Goal: Information Seeking & Learning: Learn about a topic

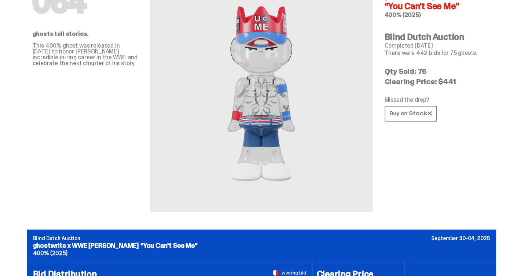
scroll to position [61, 0]
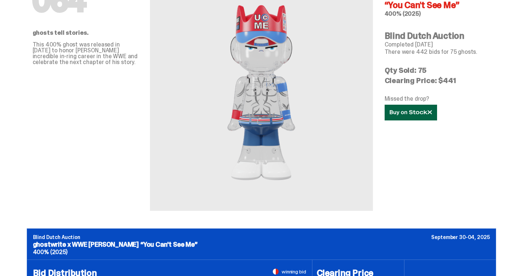
click at [409, 110] on icon at bounding box center [411, 112] width 42 height 5
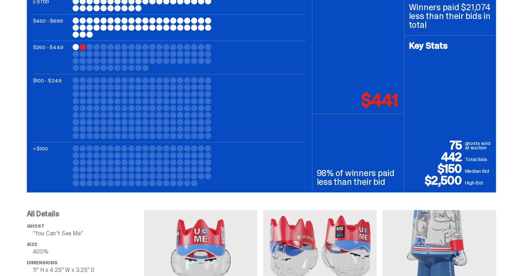
scroll to position [0, 0]
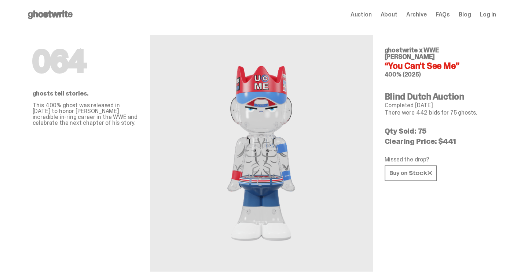
click at [426, 14] on span "Archive" at bounding box center [416, 15] width 21 height 6
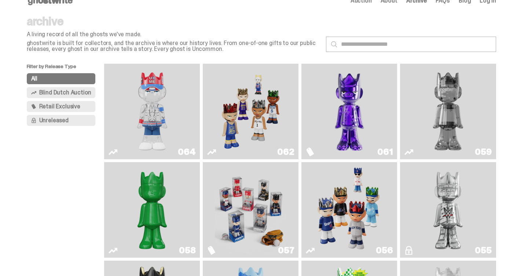
scroll to position [17, 0]
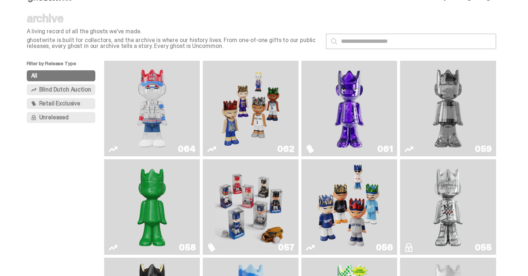
click at [71, 88] on span "Blind Dutch Auction" at bounding box center [65, 90] width 52 height 6
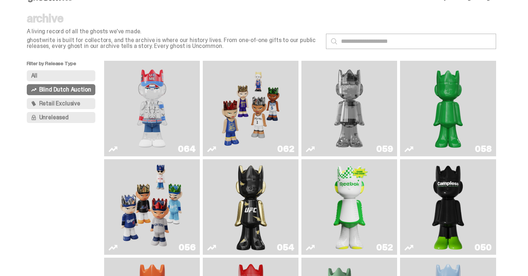
click at [69, 77] on button "All" at bounding box center [61, 75] width 69 height 11
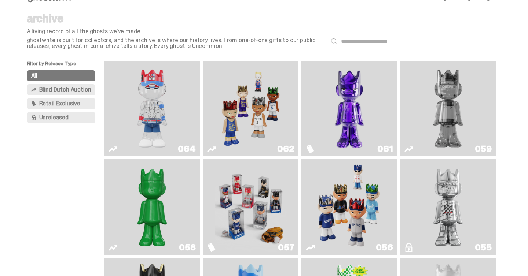
click at [70, 93] on span "Blind Dutch Auction" at bounding box center [65, 90] width 52 height 6
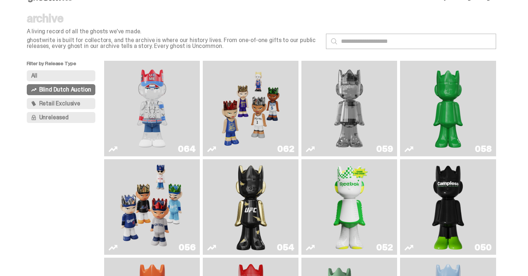
click at [67, 79] on button "All" at bounding box center [61, 75] width 69 height 11
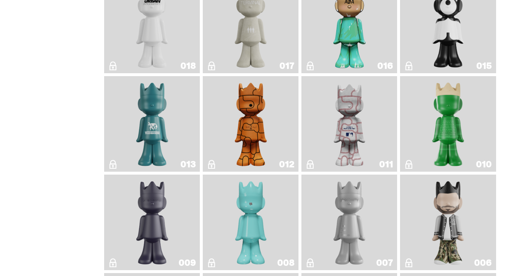
scroll to position [1185, 0]
click at [248, 144] on img "Basketball" at bounding box center [250, 124] width 39 height 90
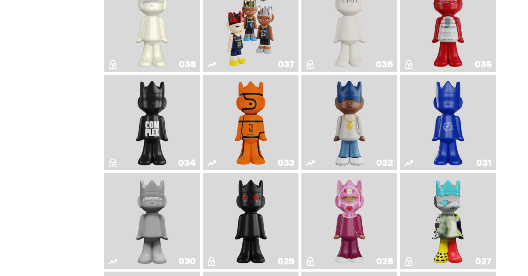
scroll to position [630, 0]
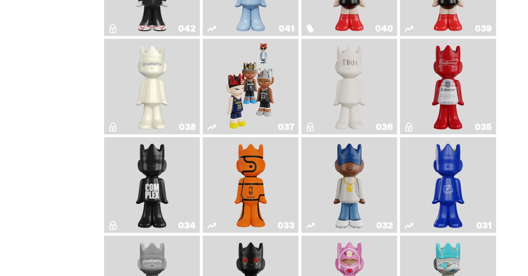
click at [286, 184] on link "033" at bounding box center [250, 185] width 87 height 90
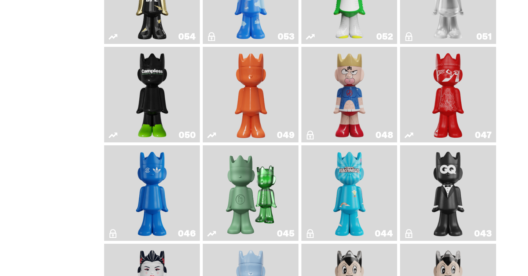
scroll to position [349, 0]
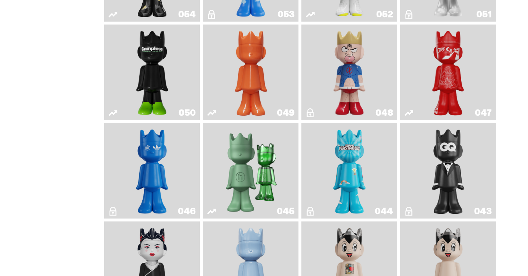
click at [262, 169] on img "Present" at bounding box center [251, 171] width 62 height 90
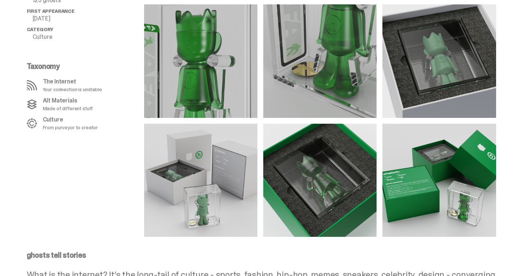
scroll to position [678, 0]
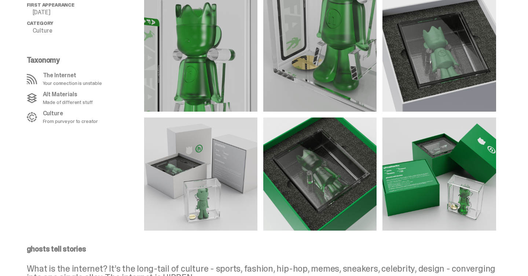
click at [185, 67] on img at bounding box center [200, 54] width 113 height 113
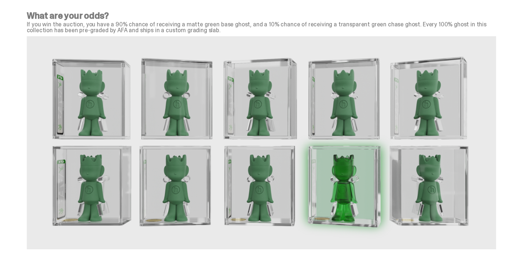
scroll to position [1567, 0]
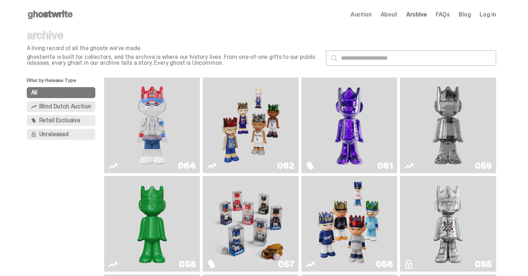
click at [64, 137] on span "Unreleased" at bounding box center [53, 135] width 29 height 6
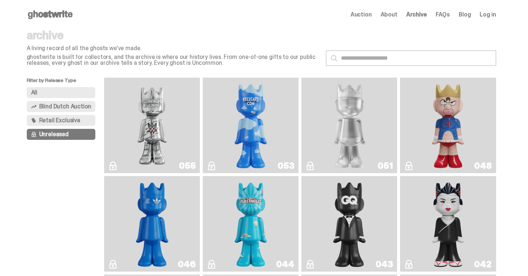
click at [122, 117] on img "I Was There SummerSlam" at bounding box center [152, 126] width 72 height 90
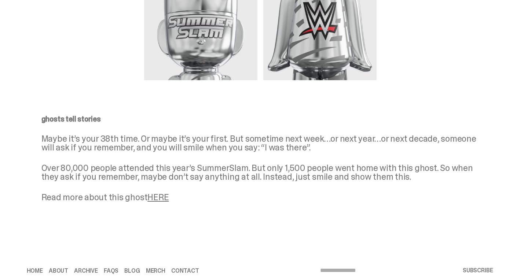
scroll to position [606, 0]
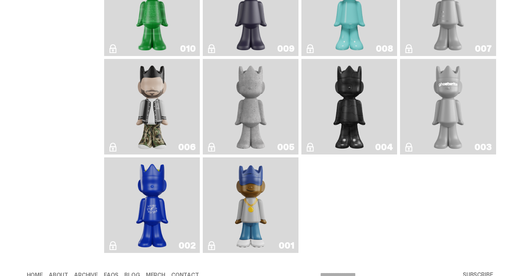
scroll to position [814, 0]
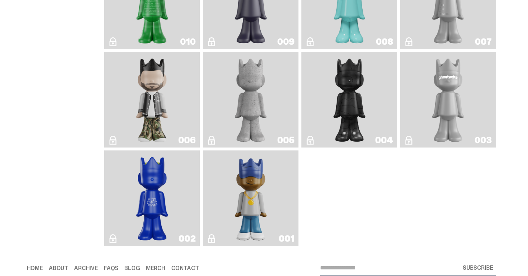
click at [125, 106] on link "006" at bounding box center [151, 100] width 87 height 90
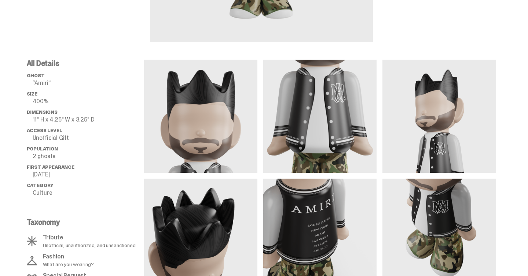
scroll to position [247, 0]
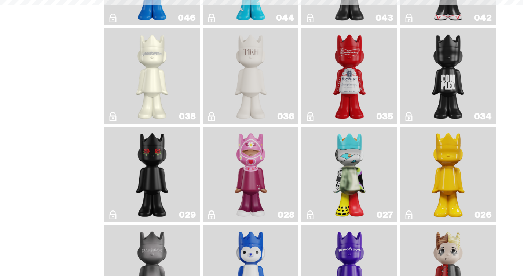
scroll to position [814, 0]
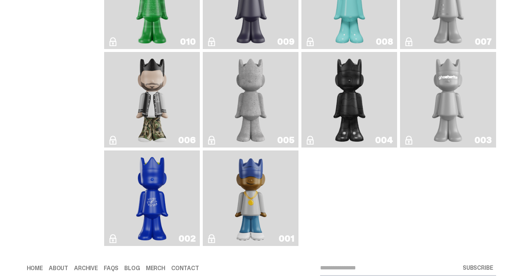
click at [280, 181] on link "001" at bounding box center [250, 199] width 87 height 90
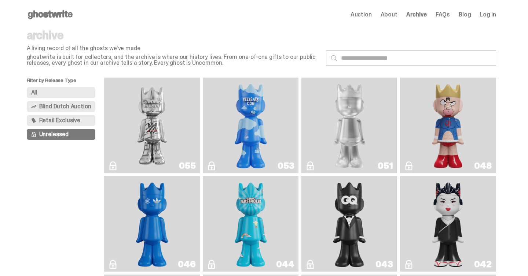
click at [452, 91] on img "Kinnikuman" at bounding box center [447, 126] width 39 height 90
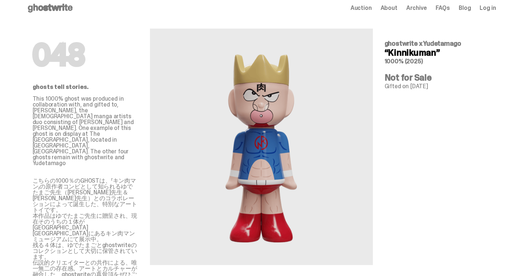
scroll to position [8, 0]
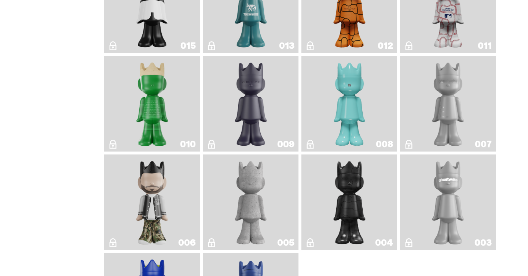
scroll to position [726, 0]
